Goal: Transaction & Acquisition: Purchase product/service

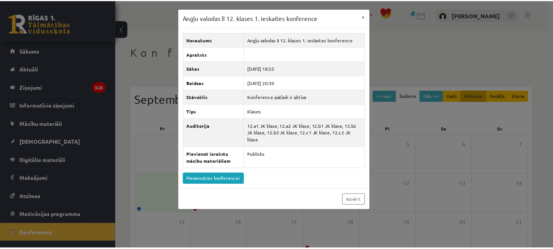
scroll to position [122, 0]
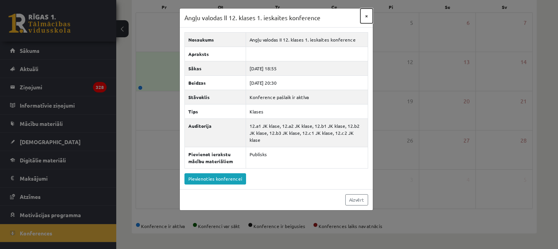
click at [370, 16] on button "×" at bounding box center [367, 16] width 12 height 15
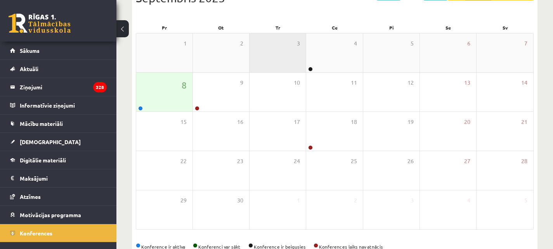
scroll to position [0, 0]
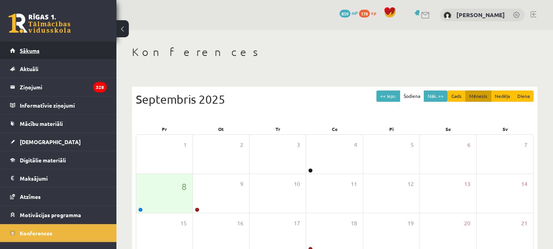
click at [17, 49] on link "Sākums" at bounding box center [58, 50] width 97 height 18
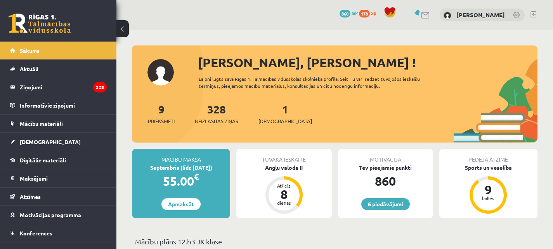
click at [533, 14] on link at bounding box center [533, 14] width 6 height 6
click at [188, 202] on link "Apmaksāt" at bounding box center [180, 204] width 39 height 12
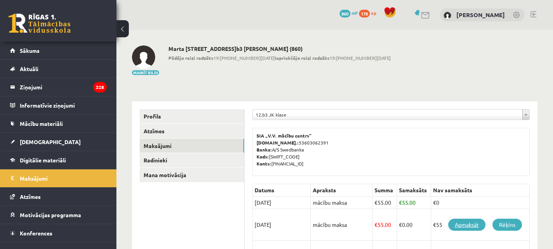
click at [474, 225] on link "Apmaksāt" at bounding box center [466, 224] width 37 height 12
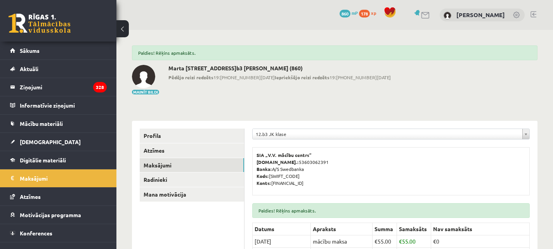
click at [532, 15] on link at bounding box center [533, 14] width 6 height 6
